Goal: Use online tool/utility: Utilize a website feature to perform a specific function

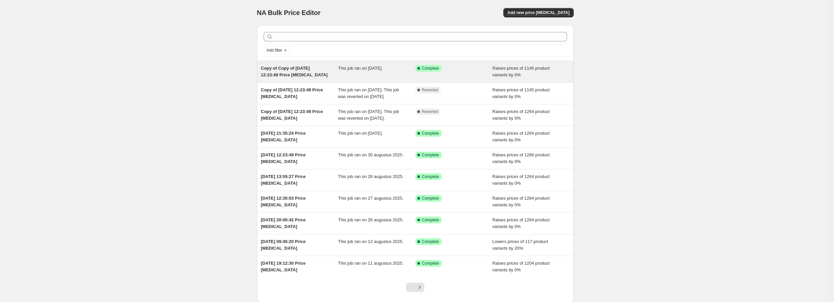
click at [436, 68] on span "Complete" at bounding box center [430, 68] width 17 height 5
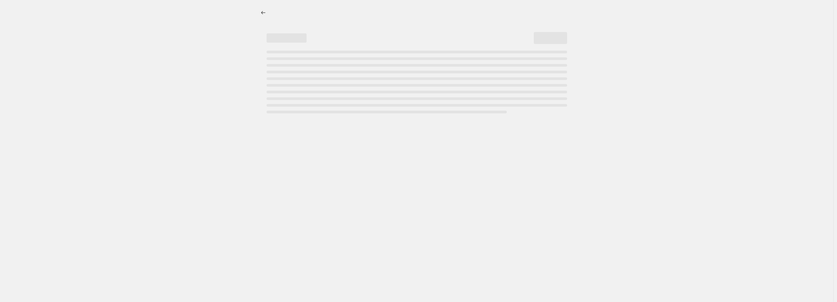
select select "percentage"
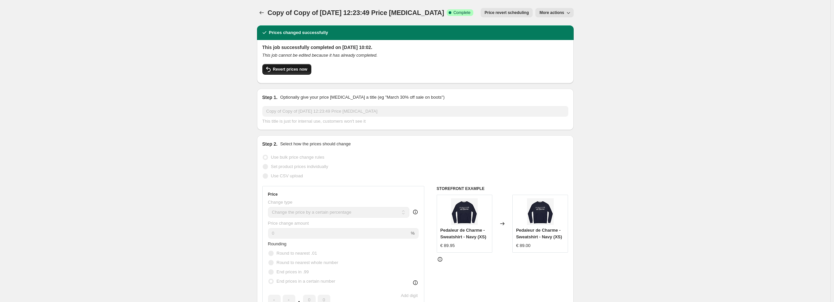
click at [287, 71] on span "Revert prices now" at bounding box center [290, 69] width 34 height 5
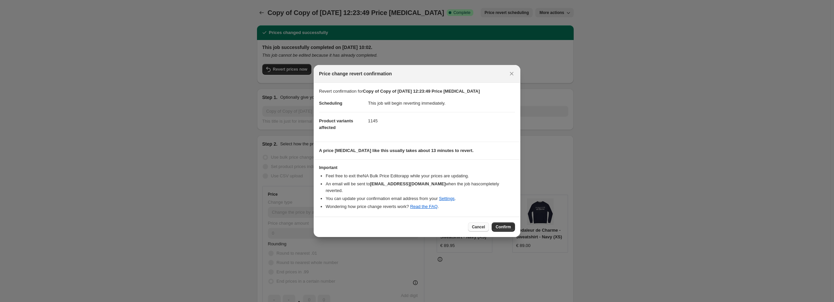
click at [485, 225] on span "Cancel" at bounding box center [478, 226] width 13 height 5
